Goal: Information Seeking & Learning: Understand process/instructions

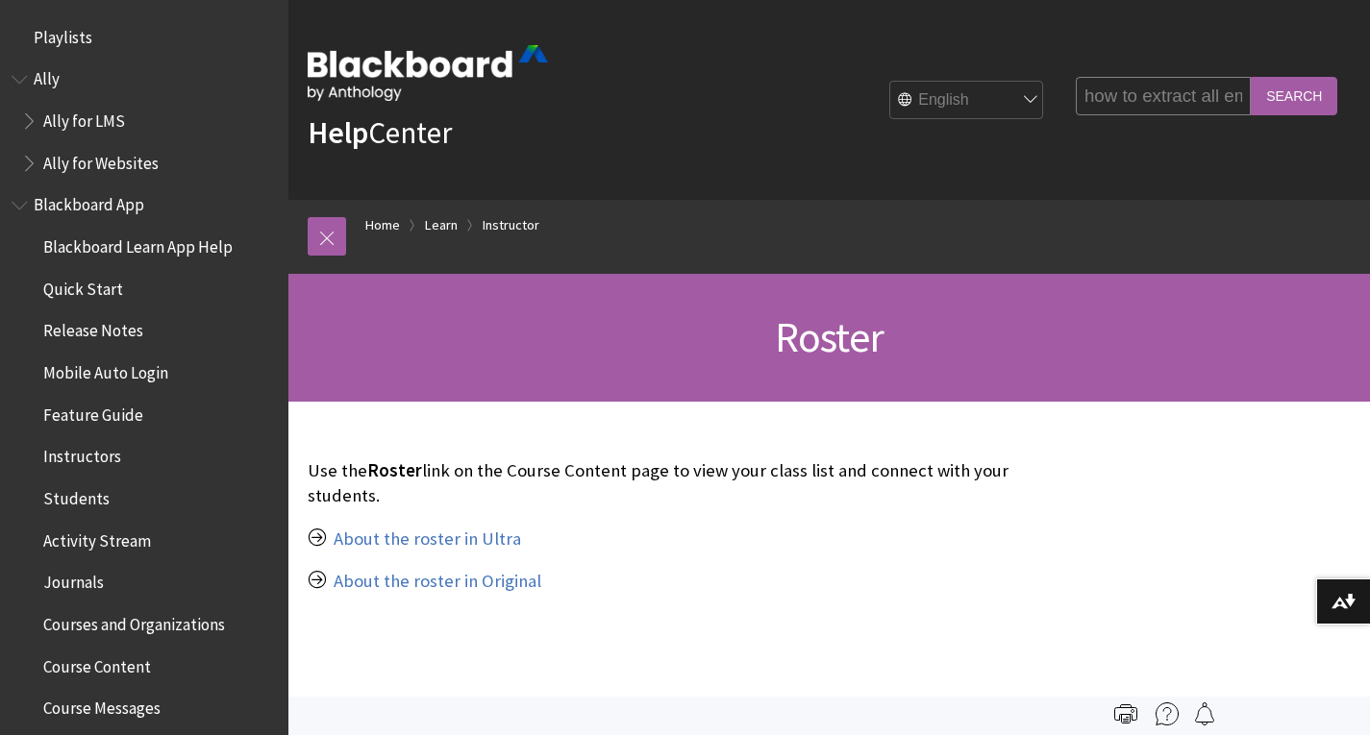
type input "how to extract all email address of my students"
click at [1305, 92] on input "Search" at bounding box center [1293, 95] width 87 height 37
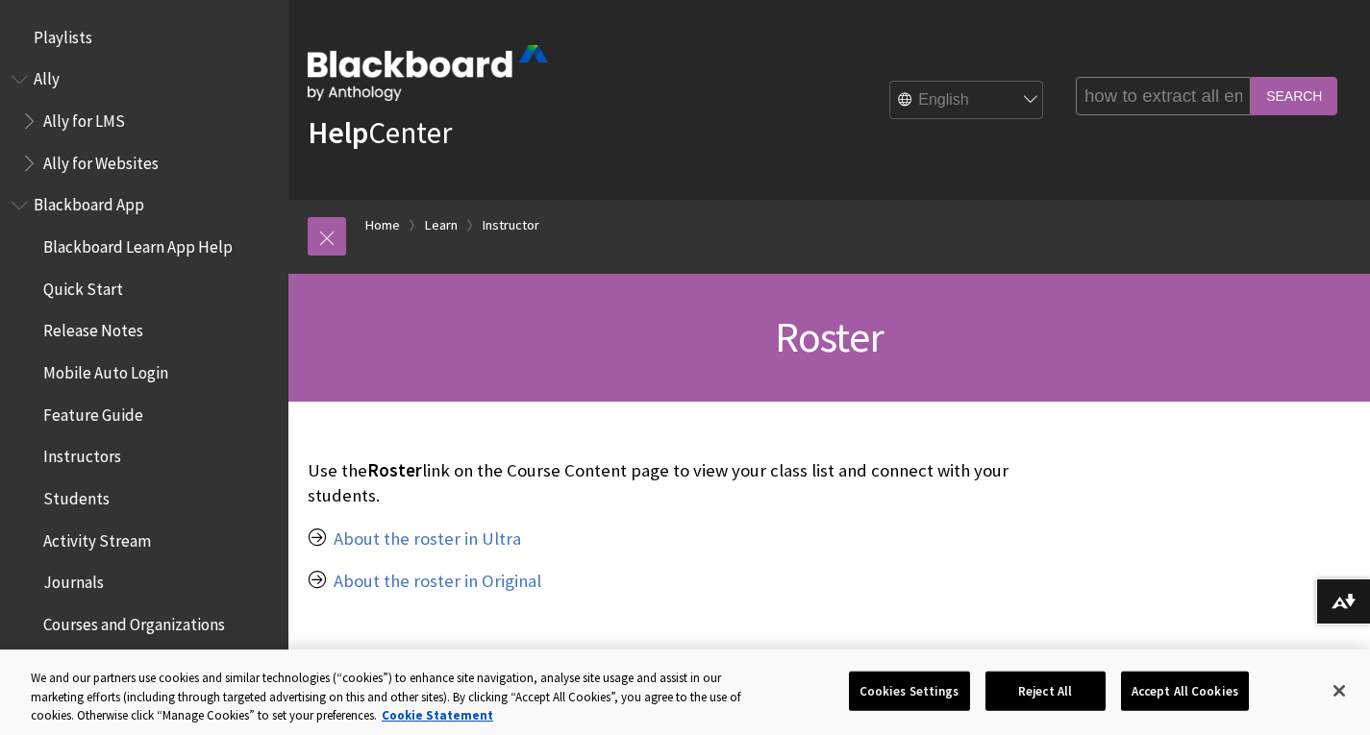
click at [1305, 92] on input "Search" at bounding box center [1293, 95] width 87 height 37
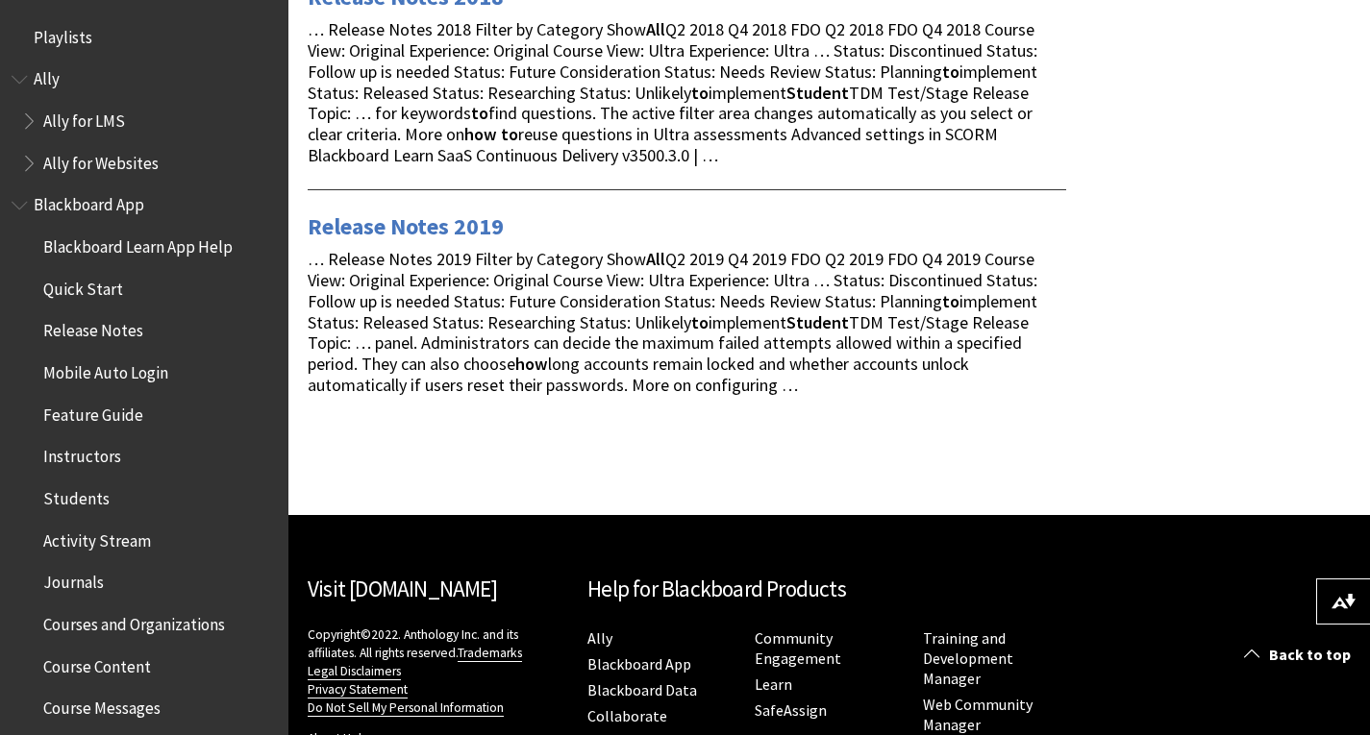
scroll to position [1368, 0]
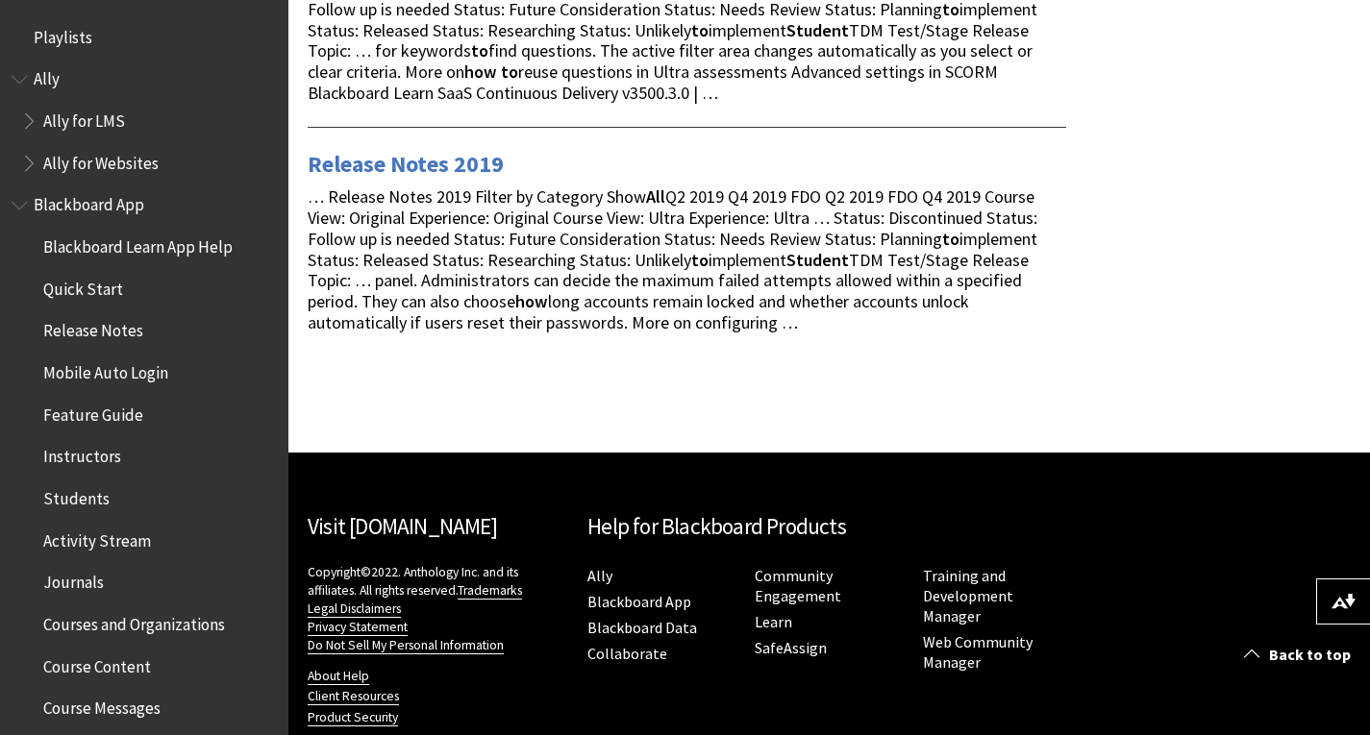
click at [67, 497] on span "Students" at bounding box center [76, 495] width 66 height 26
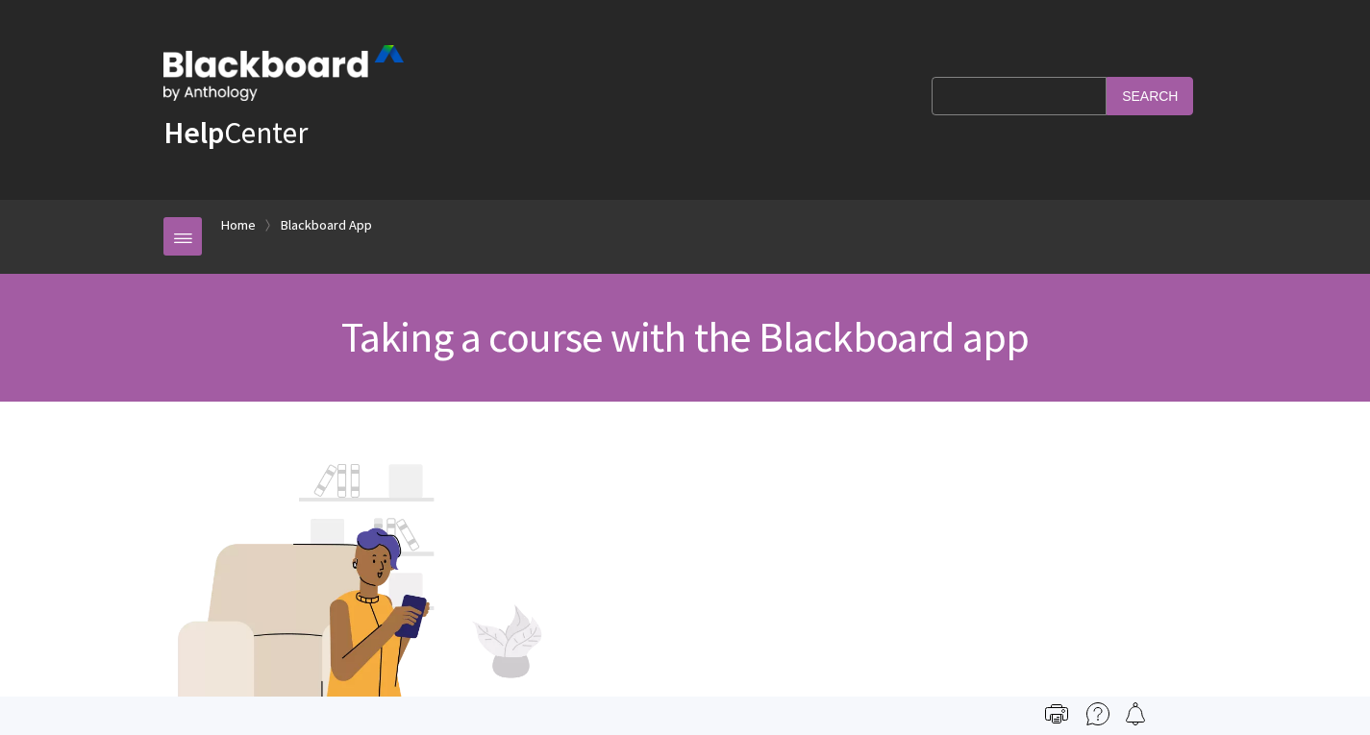
scroll to position [454, 0]
